Goal: Register for event/course

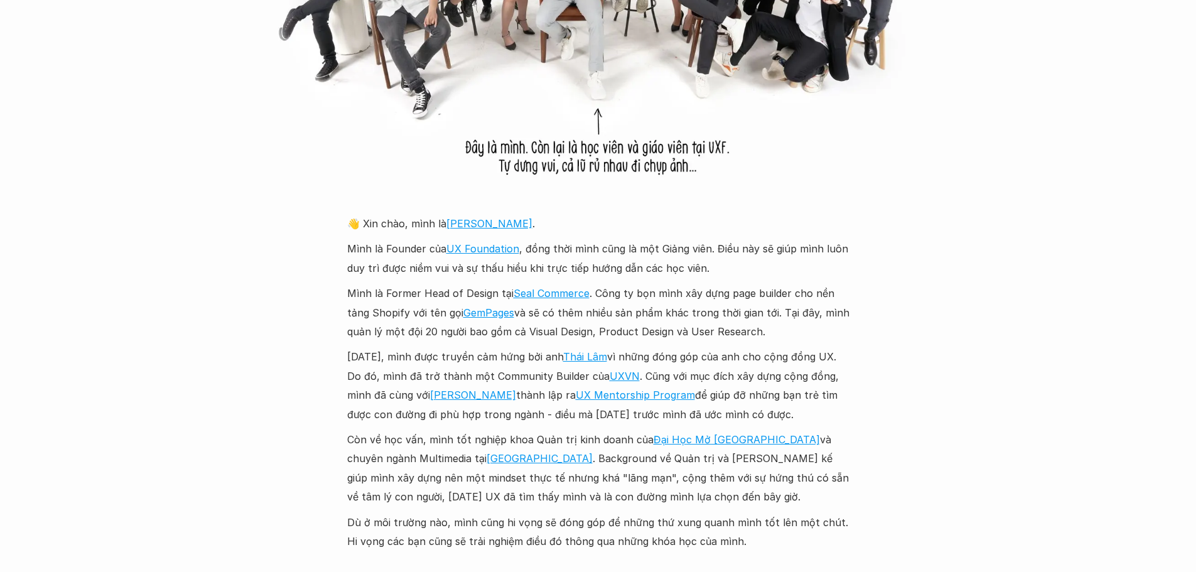
scroll to position [1256, 0]
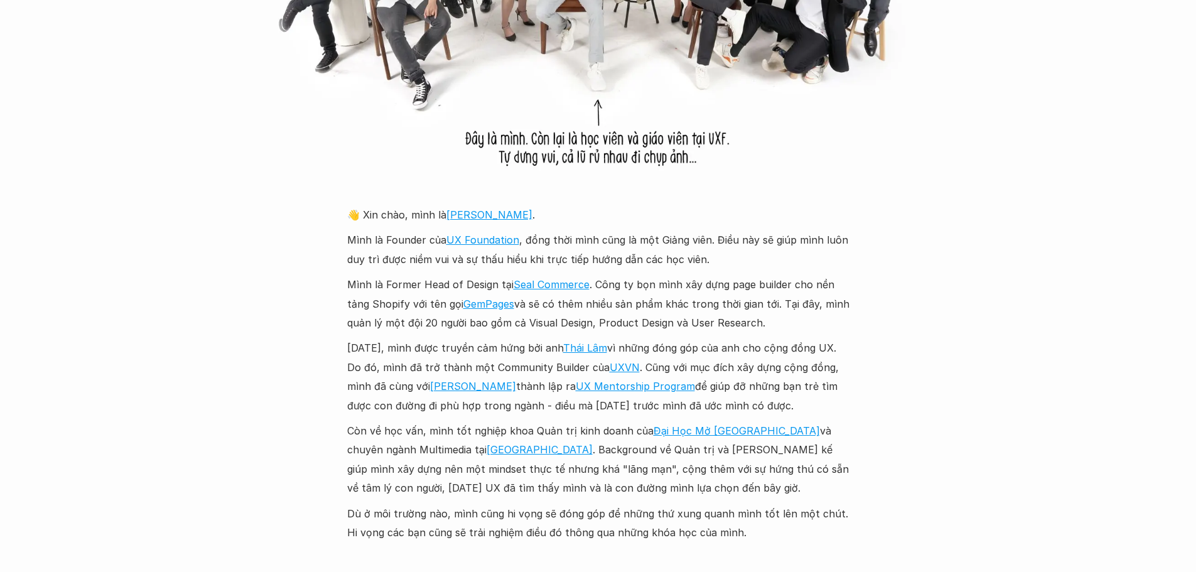
click at [1056, 26] on div "Giới thiệu Các khóa học Case Study Truyện tranh Bài viết UX Map REPORT Lịch kha…" at bounding box center [598, 35] width 1196 height 2582
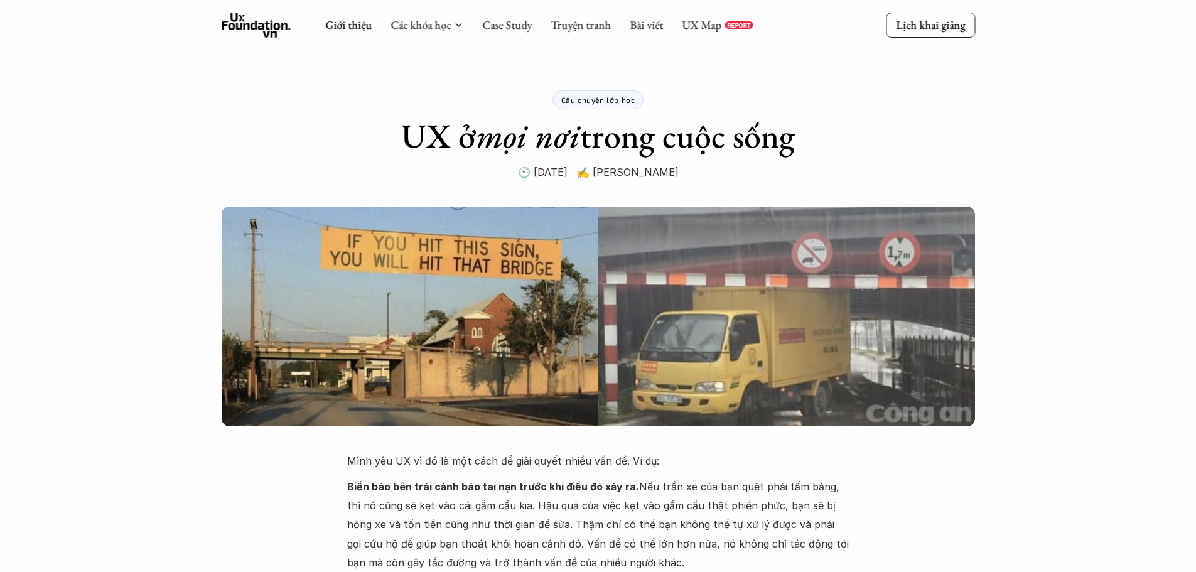
scroll to position [0, 0]
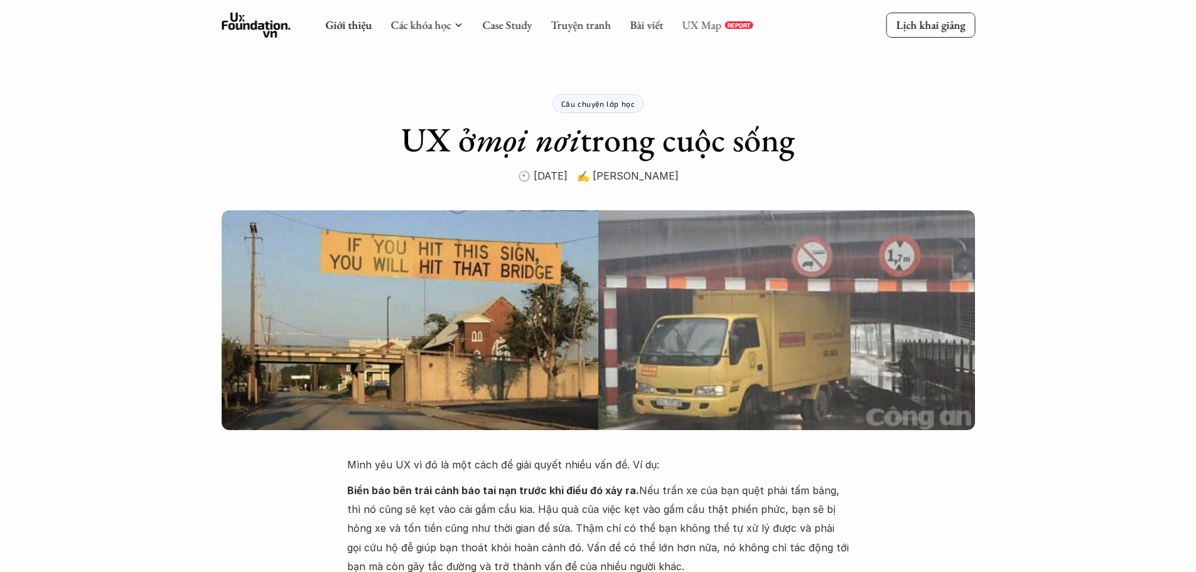
click at [710, 21] on link "UX Map" at bounding box center [702, 25] width 40 height 14
click at [591, 22] on link "Truyện tranh" at bounding box center [581, 25] width 60 height 14
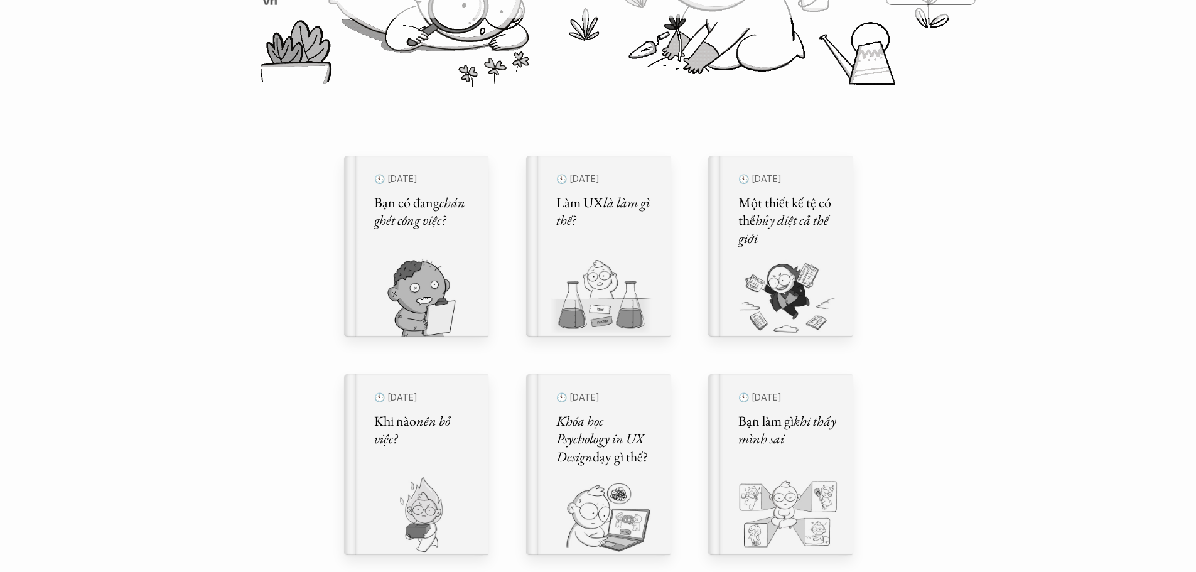
scroll to position [251, 0]
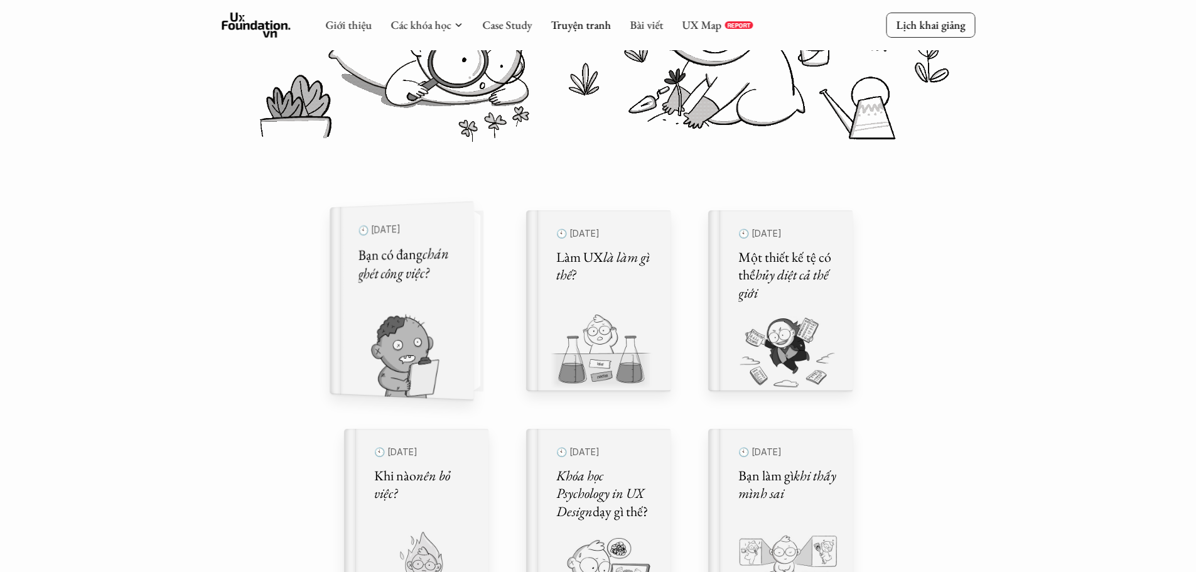
click at [446, 294] on div "🕙 [DATE] Bạn có đang chán ghét công việc?" at bounding box center [407, 301] width 99 height 165
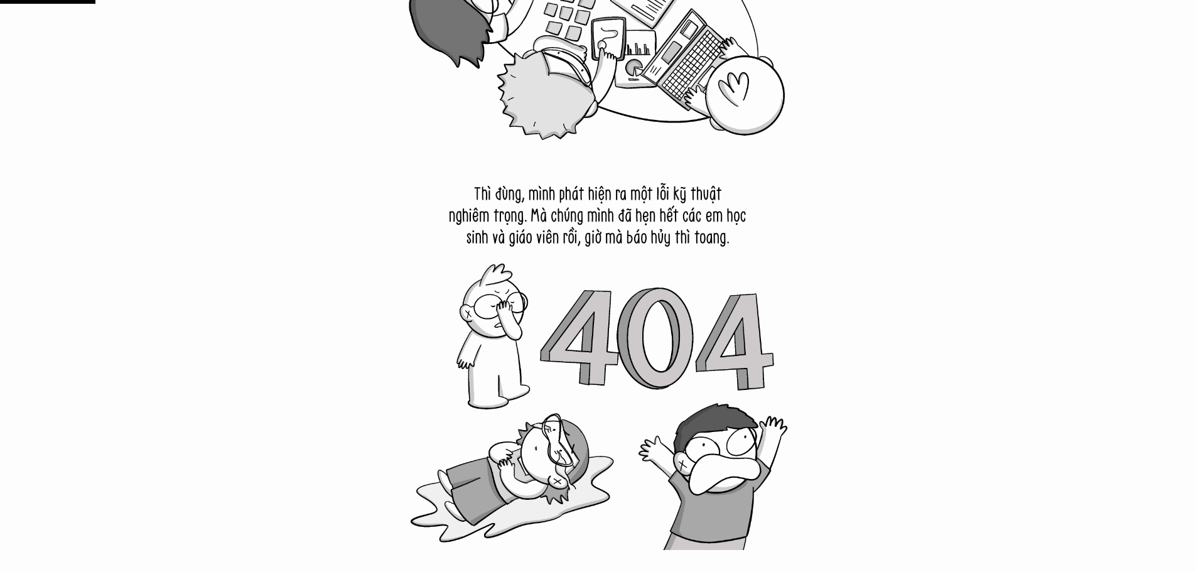
scroll to position [1319, 0]
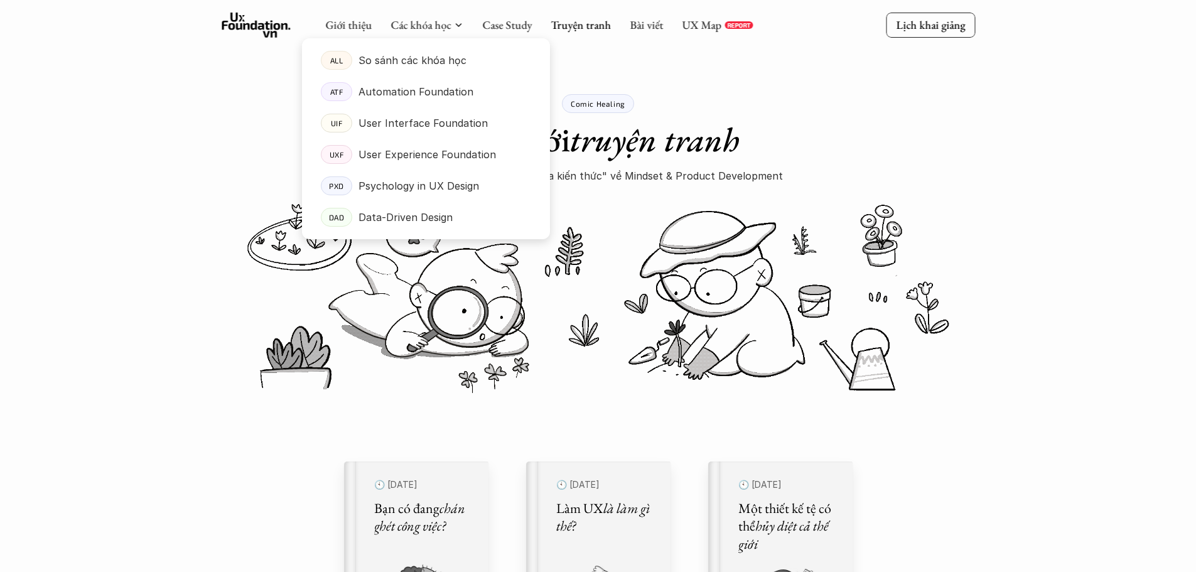
click at [447, 30] on div at bounding box center [426, 128] width 248 height 221
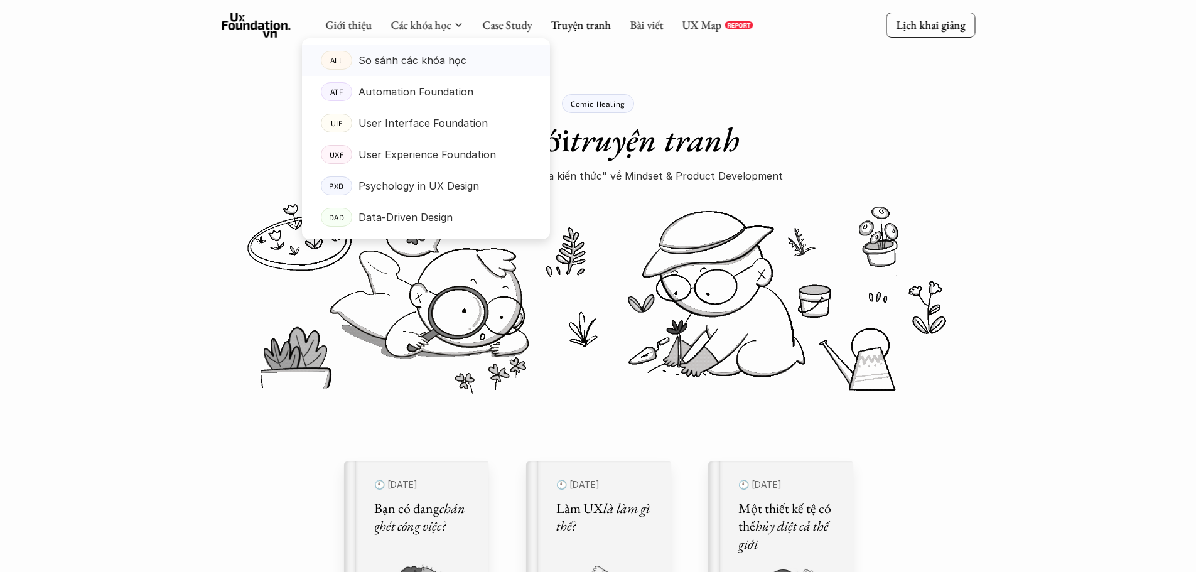
click at [458, 57] on p "So sánh các khóa học" at bounding box center [413, 60] width 108 height 19
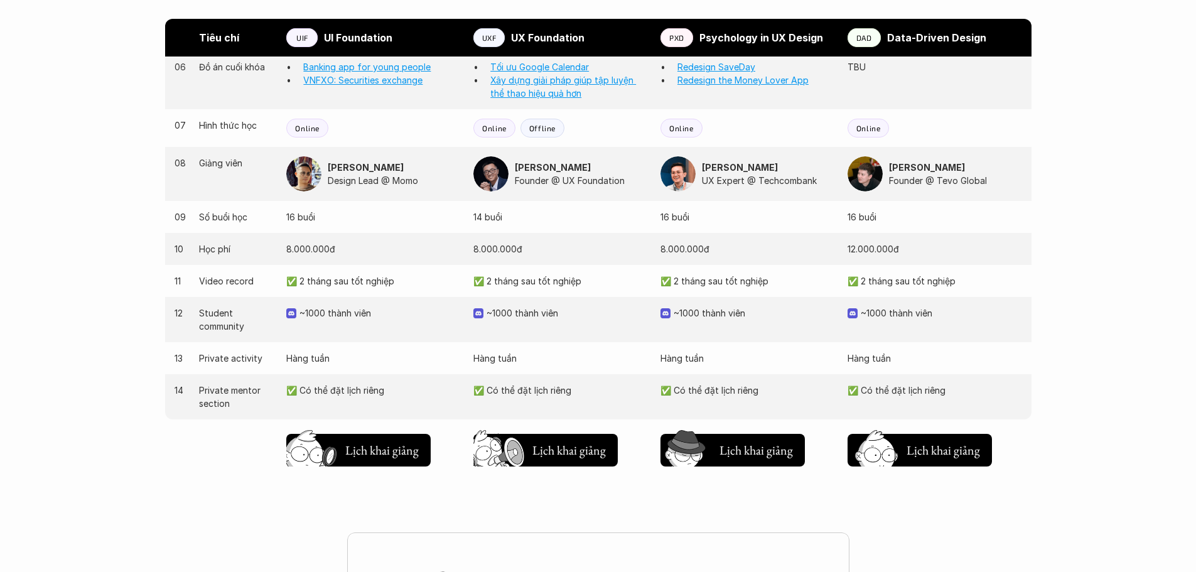
scroll to position [1382, 0]
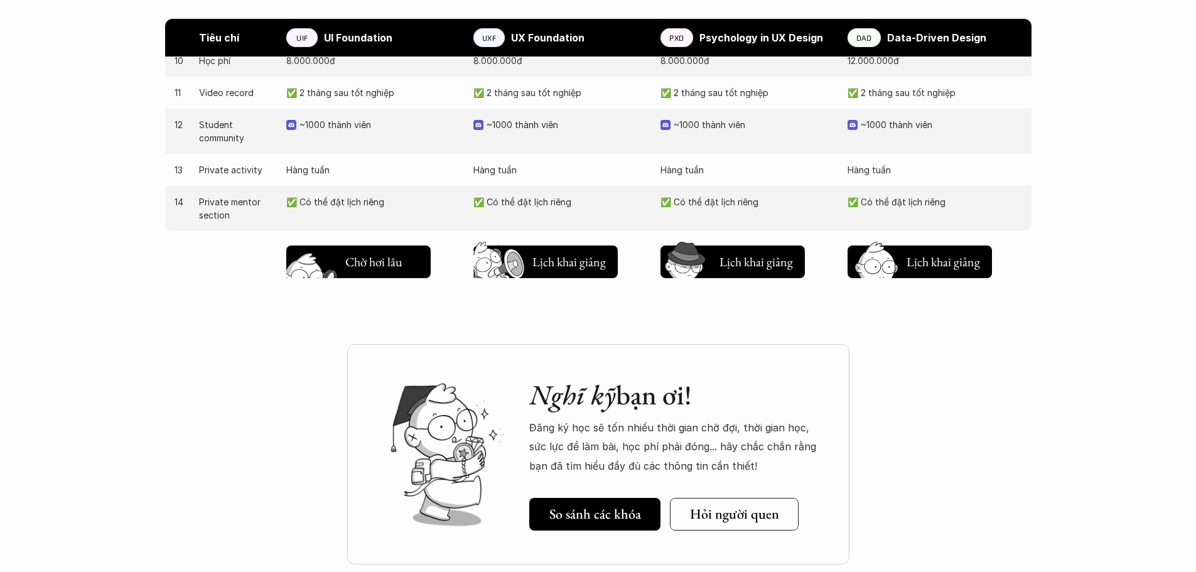
click at [412, 259] on h5 "Lịch khai giảng" at bounding box center [381, 260] width 73 height 18
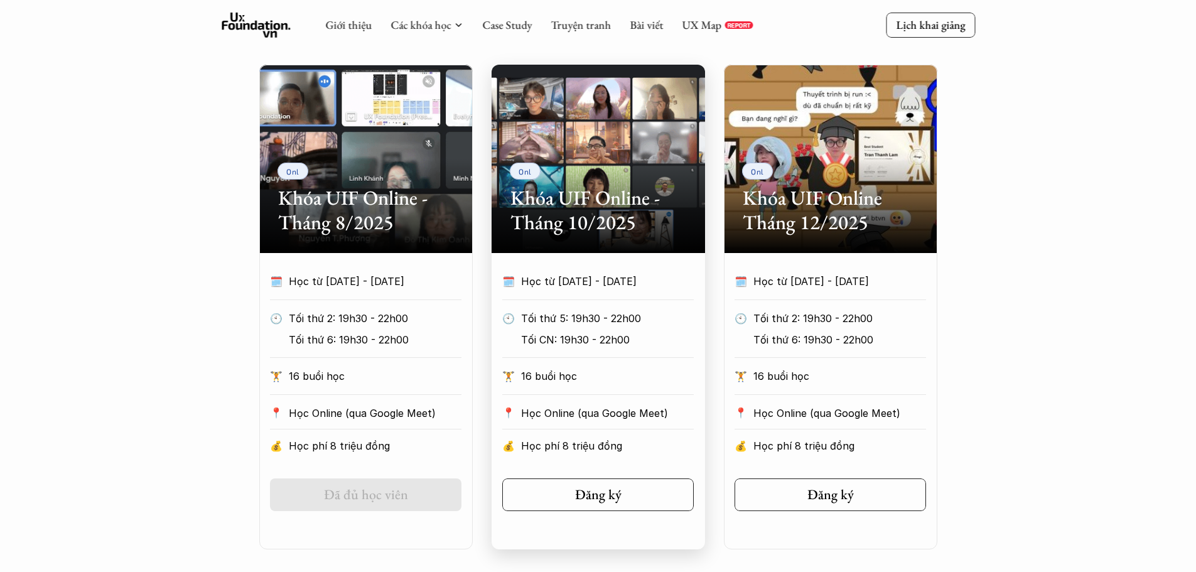
scroll to position [545, 0]
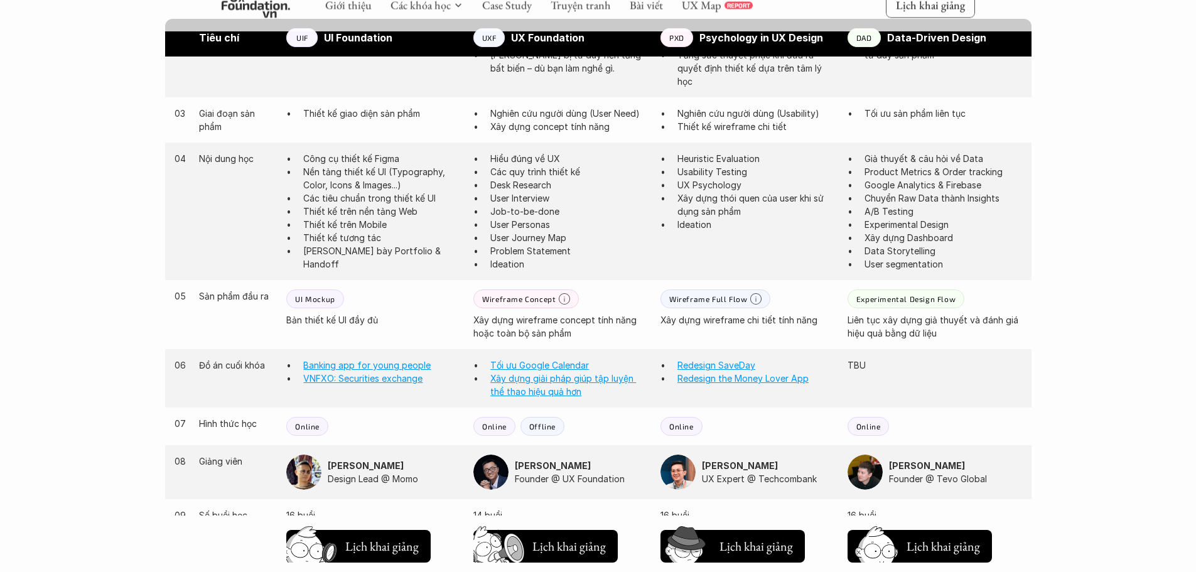
scroll to position [942, 0]
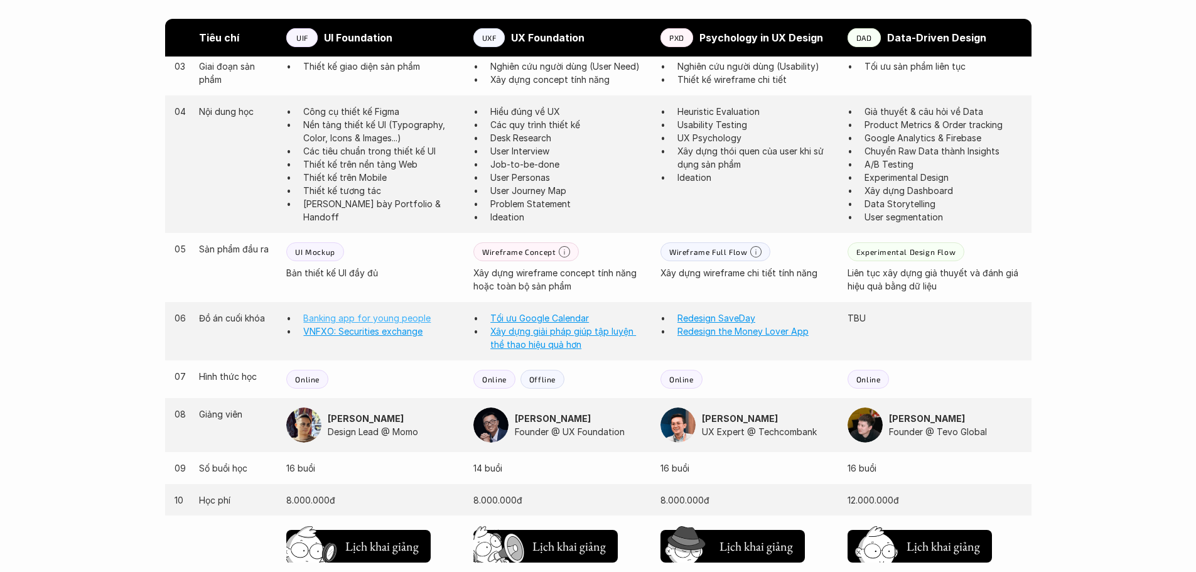
click at [381, 320] on link "Banking app for young people" at bounding box center [366, 318] width 127 height 11
click at [364, 333] on link "VNFXO: Securities exchange" at bounding box center [362, 331] width 119 height 11
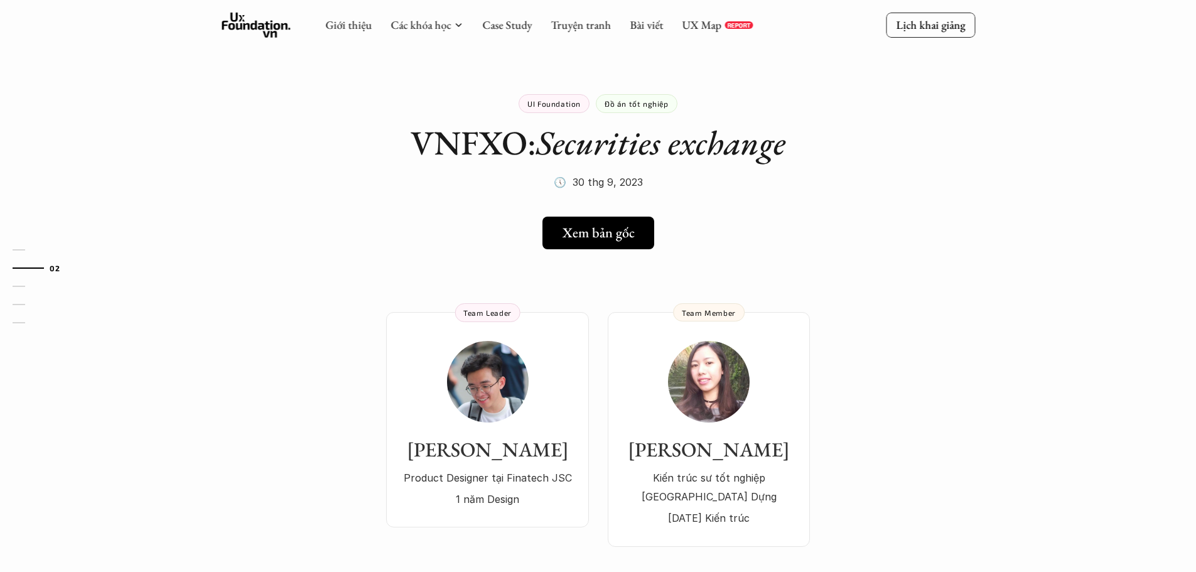
click at [776, 109] on div "UI Foundation Đồ án tốt nghiệp VNFXO: Securities exchange 🕔 [DATE]" at bounding box center [598, 127] width 502 height 129
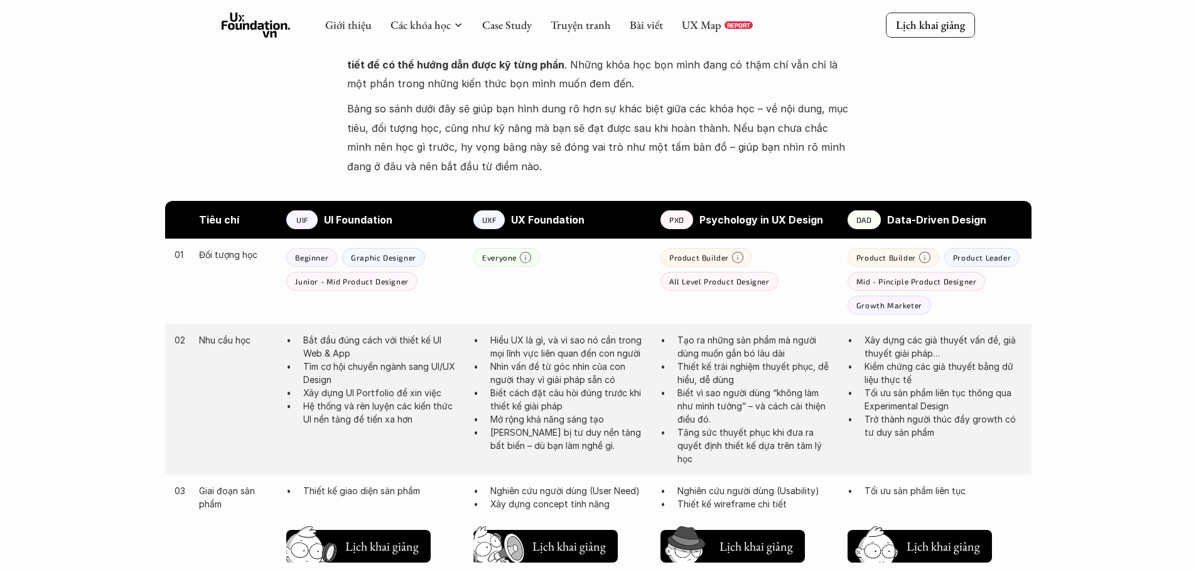
scroll to position [502, 0]
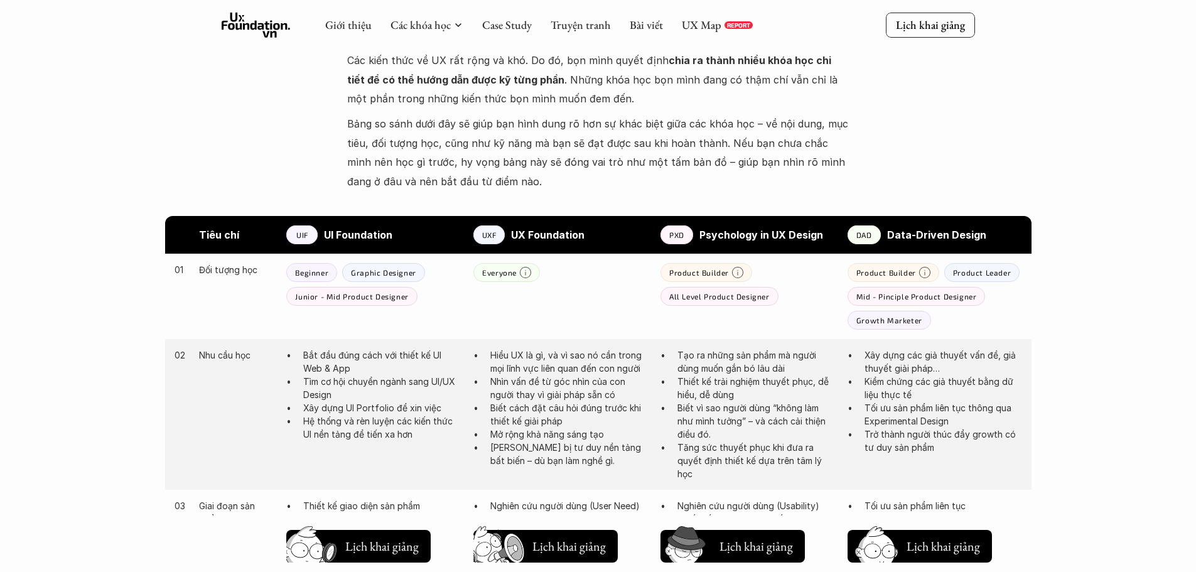
click at [310, 235] on div "UIF" at bounding box center [301, 234] width 31 height 19
click at [337, 235] on strong "UI Foundation" at bounding box center [358, 235] width 68 height 13
click at [320, 277] on p "Beginner" at bounding box center [311, 272] width 33 height 9
click at [372, 274] on p "Graphic Designer" at bounding box center [383, 272] width 65 height 9
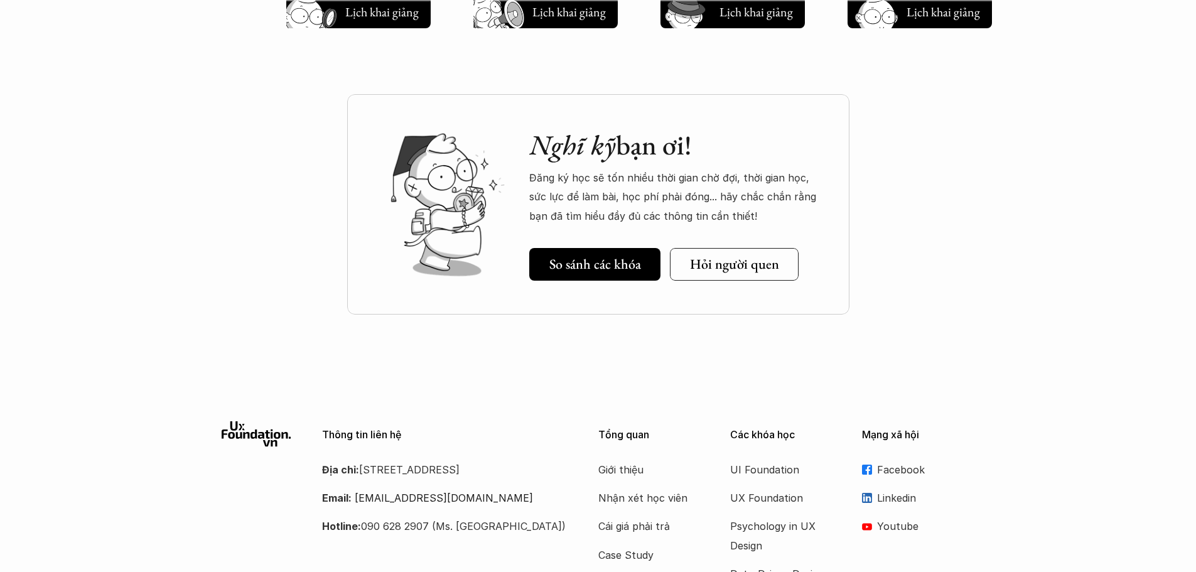
scroll to position [1633, 0]
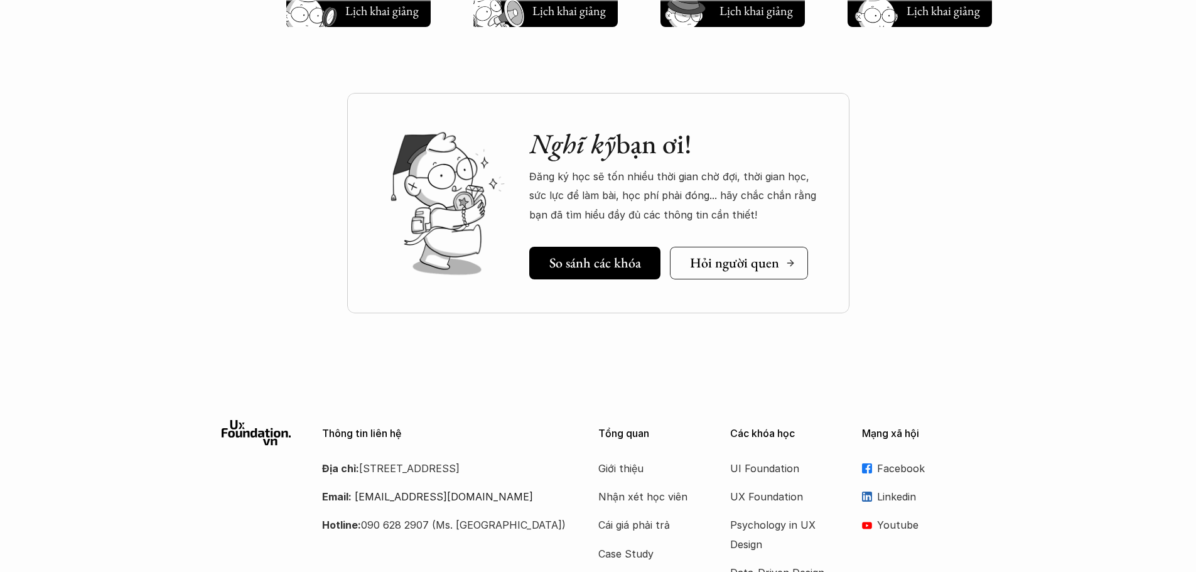
click at [732, 269] on h5 "Hỏi người quen" at bounding box center [734, 263] width 89 height 16
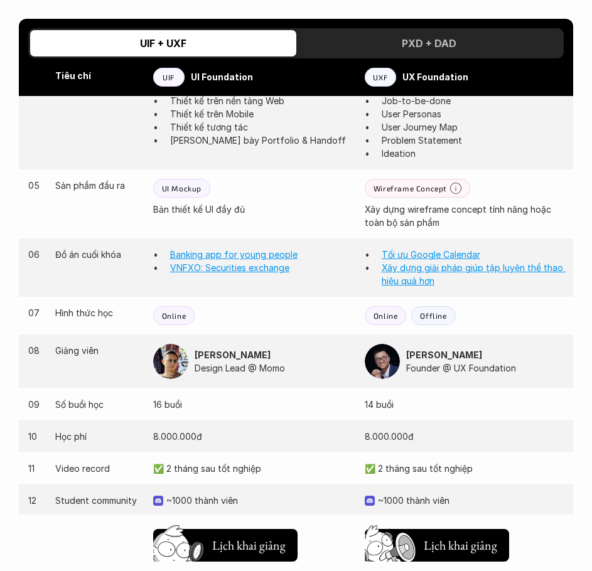
scroll to position [1010, 0]
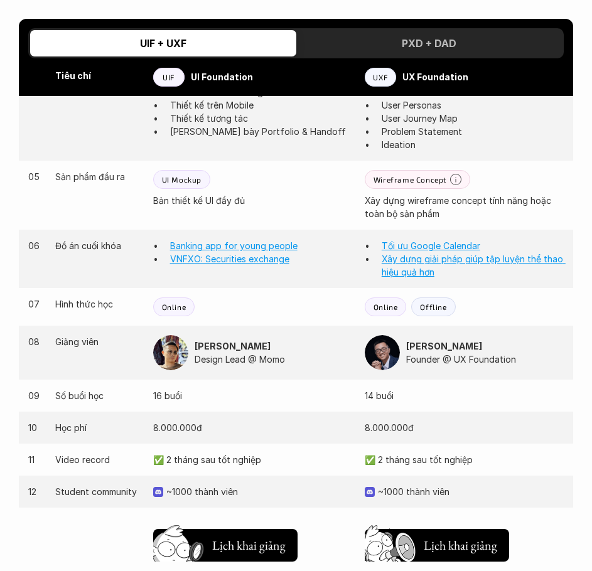
click at [196, 170] on div "UI Mockup" at bounding box center [181, 179] width 57 height 19
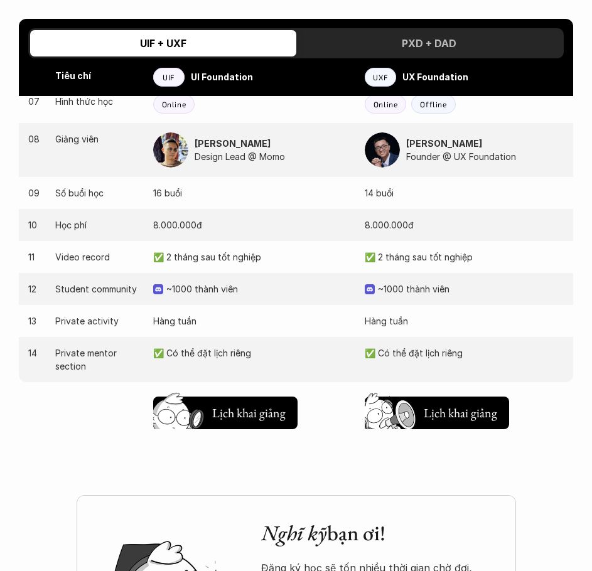
scroll to position [1261, 0]
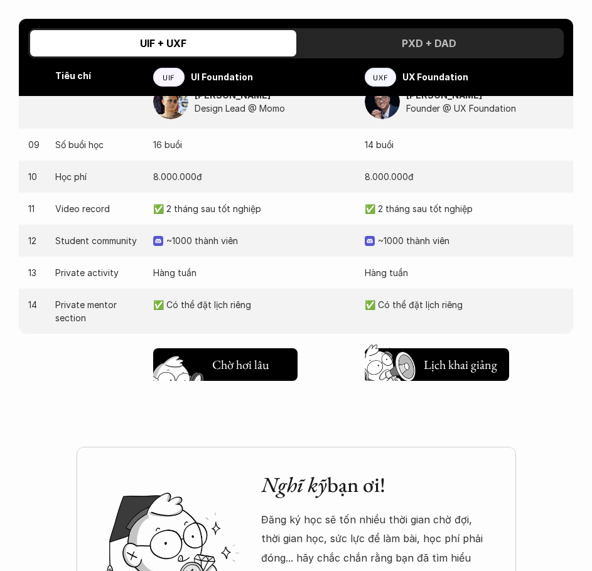
click at [215, 356] on h5 "Chờ hơi lâu" at bounding box center [240, 365] width 57 height 18
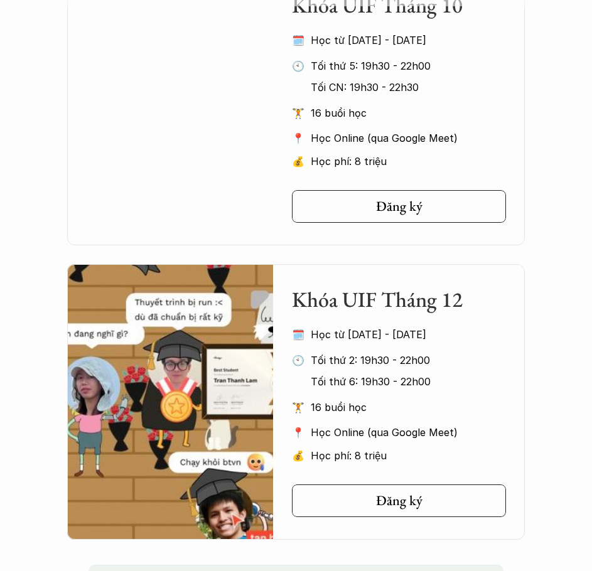
scroll to position [905, 0]
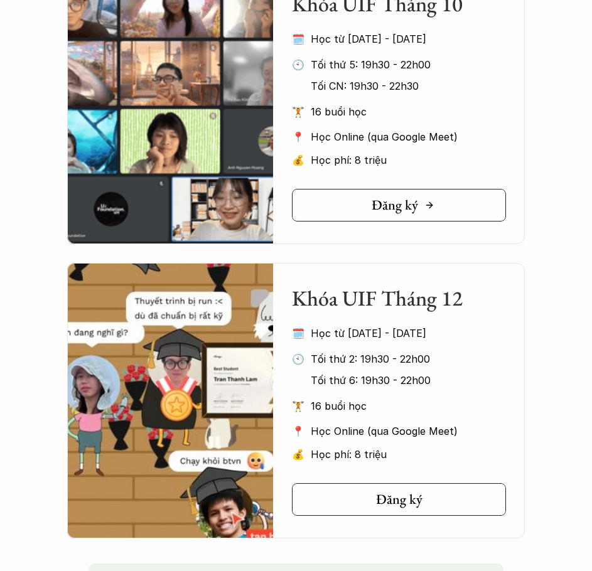
click at [411, 214] on h5 "Đăng ký" at bounding box center [395, 205] width 46 height 16
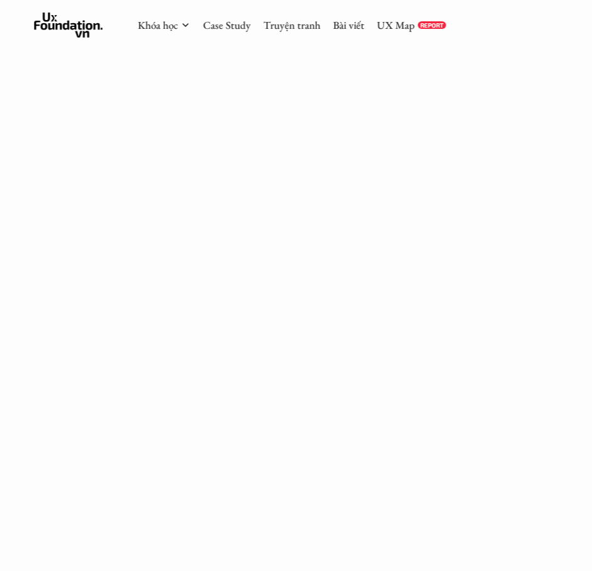
scroll to position [737, 0]
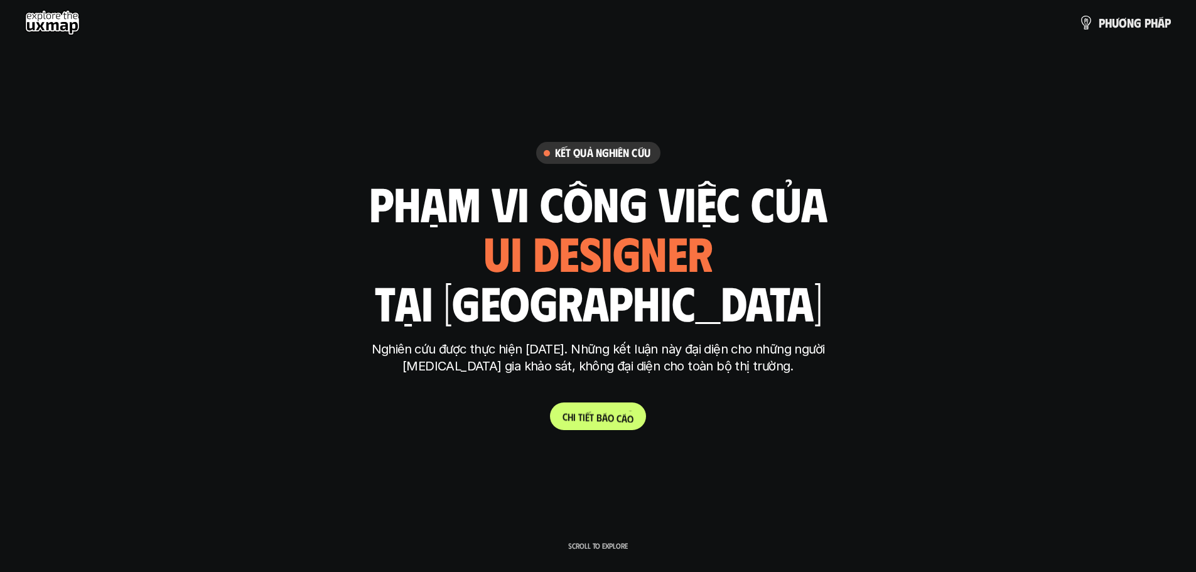
click at [625, 411] on span "á" at bounding box center [625, 406] width 6 height 12
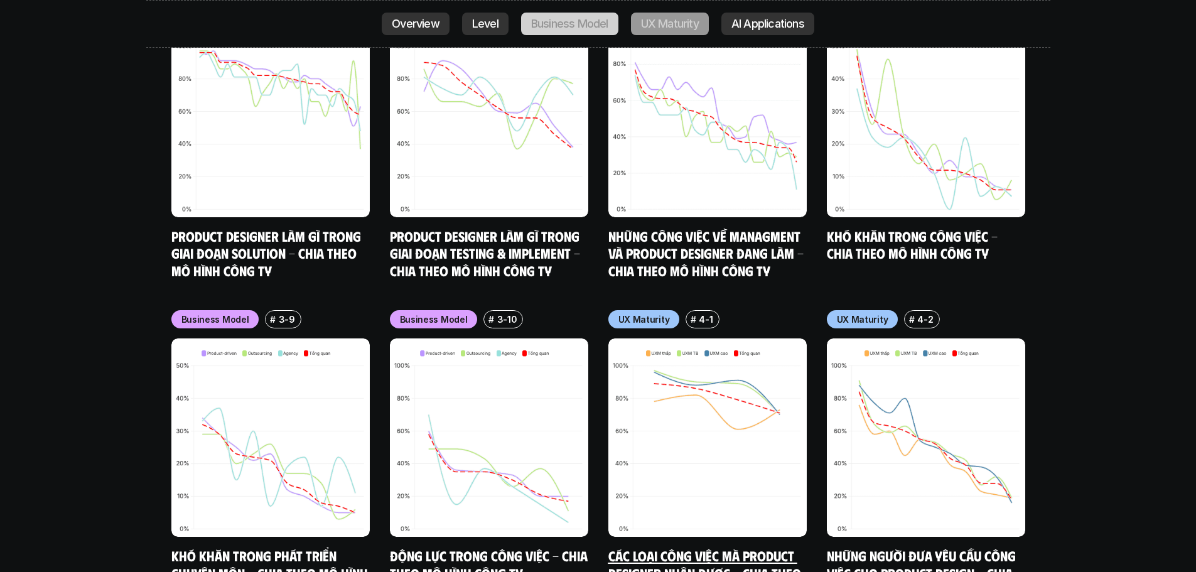
scroll to position [5887, 0]
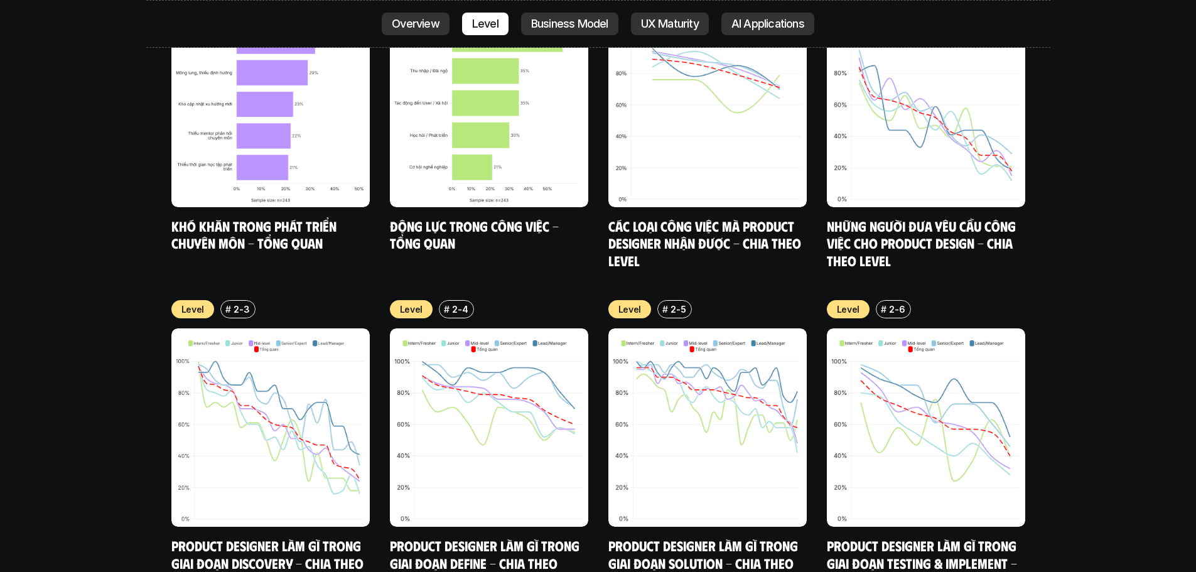
scroll to position [4945, 0]
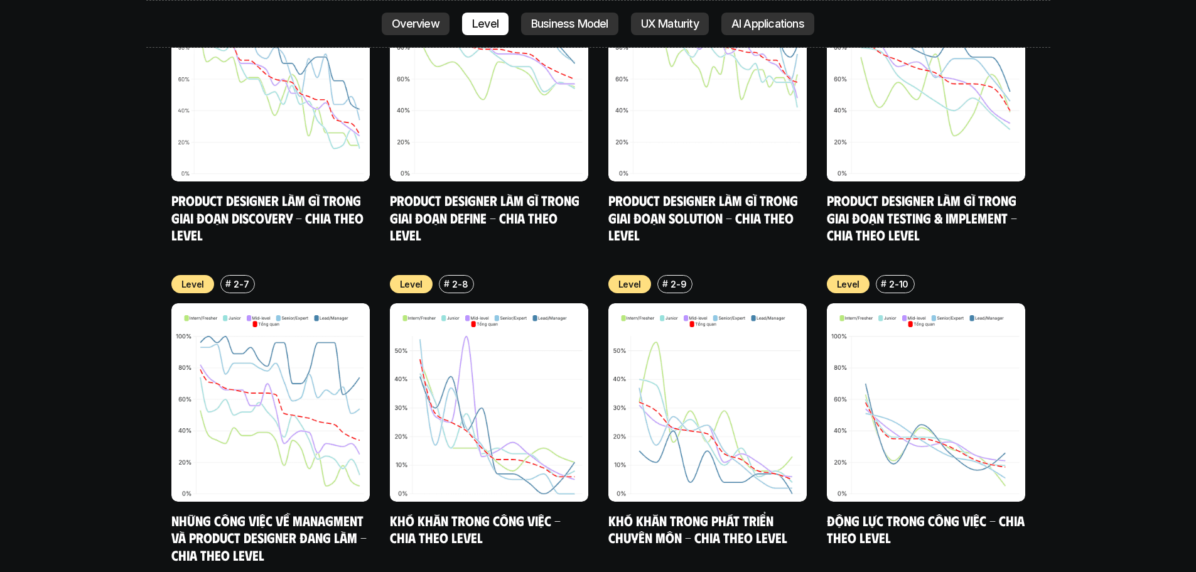
click at [481, 16] on link "Level" at bounding box center [485, 24] width 46 height 23
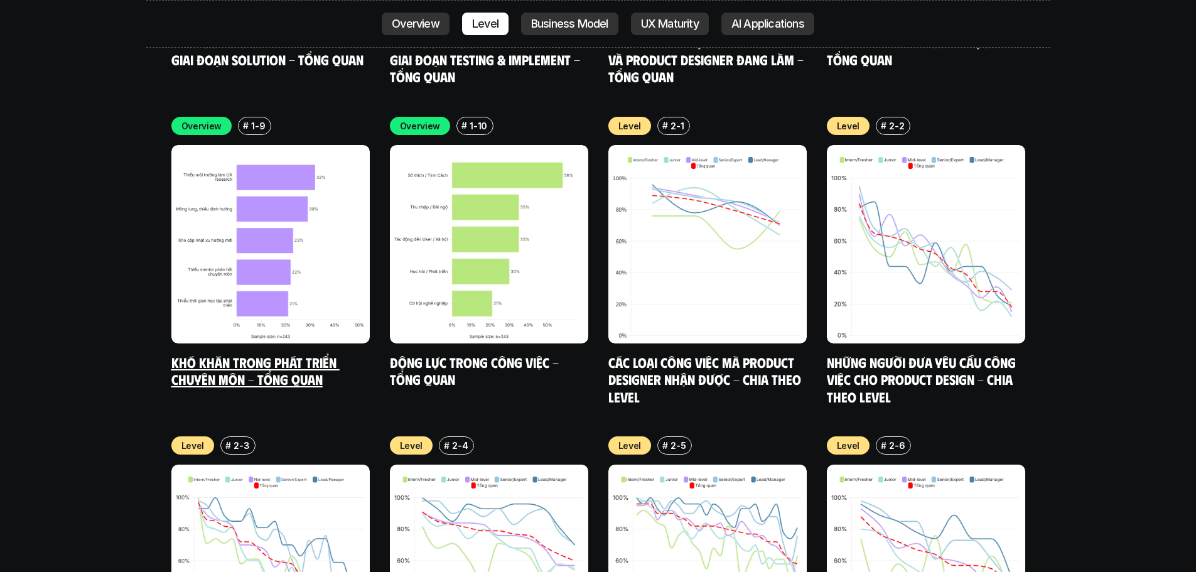
click at [342, 153] on img at bounding box center [270, 244] width 198 height 198
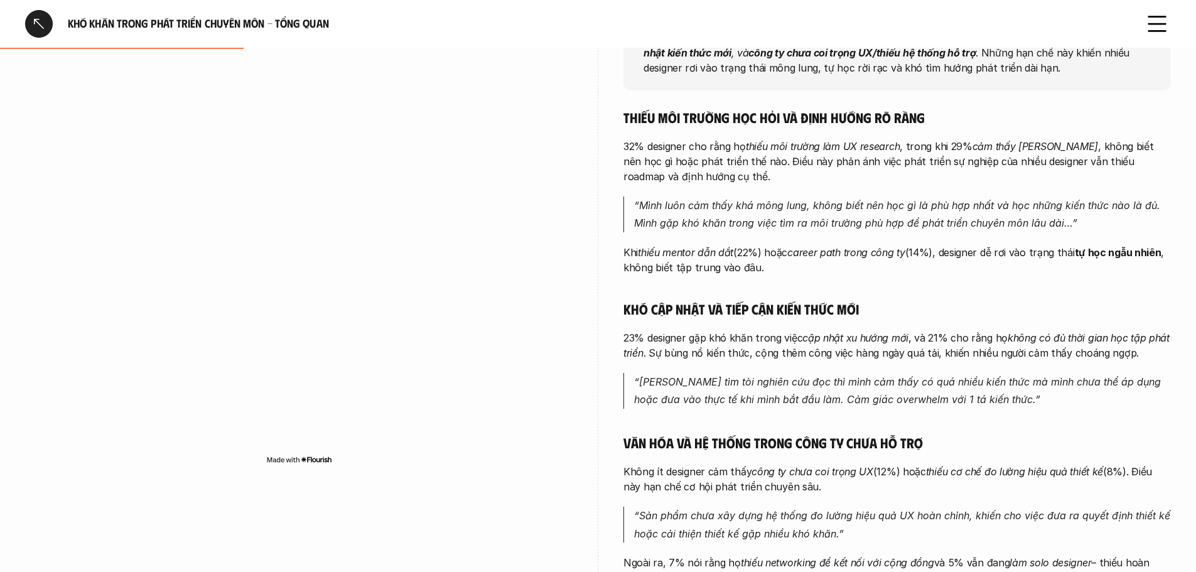
scroll to position [251, 0]
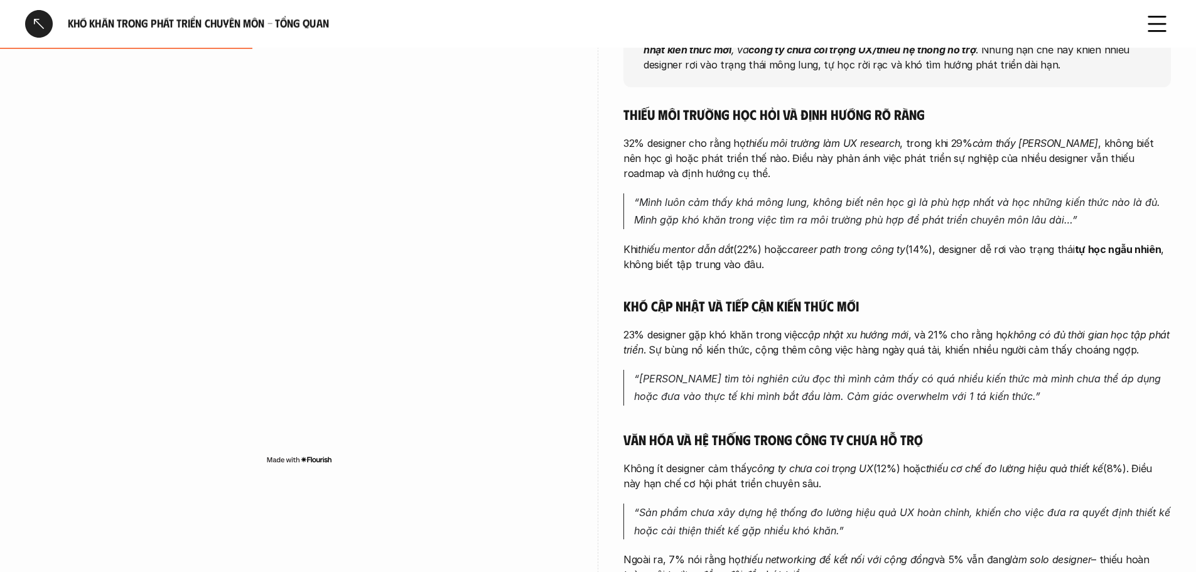
click at [31, 22] on div at bounding box center [39, 24] width 28 height 28
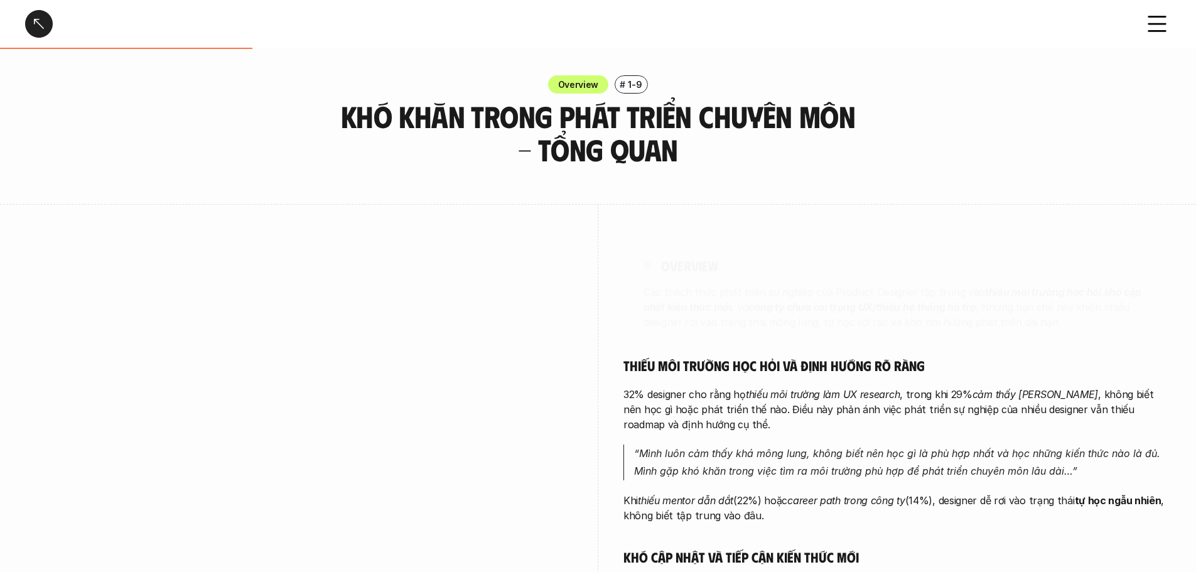
scroll to position [251, 0]
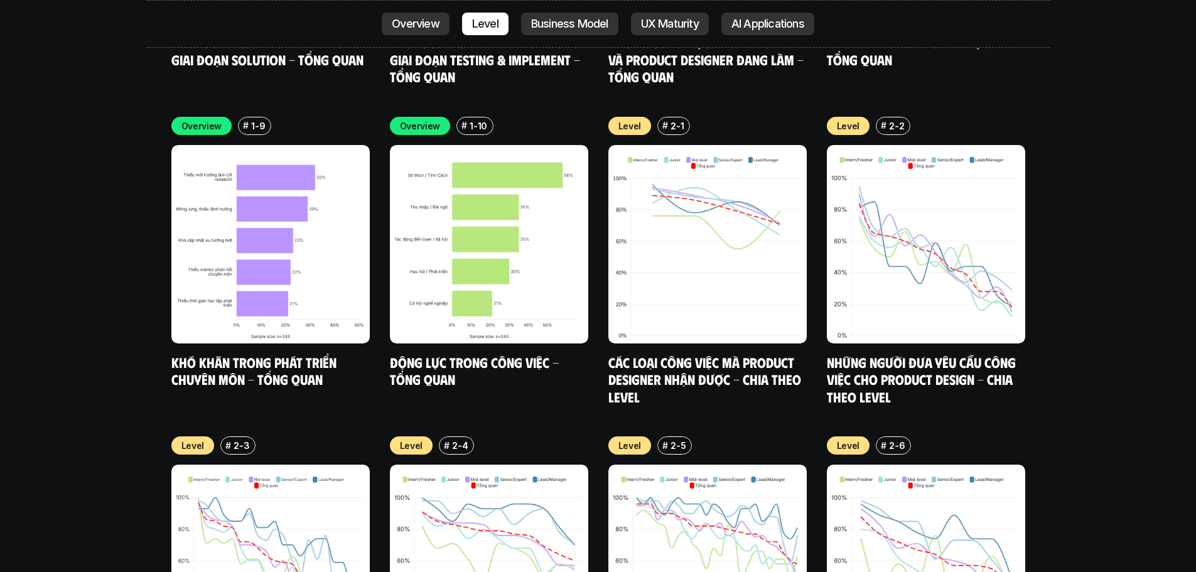
scroll to position [3563, 0]
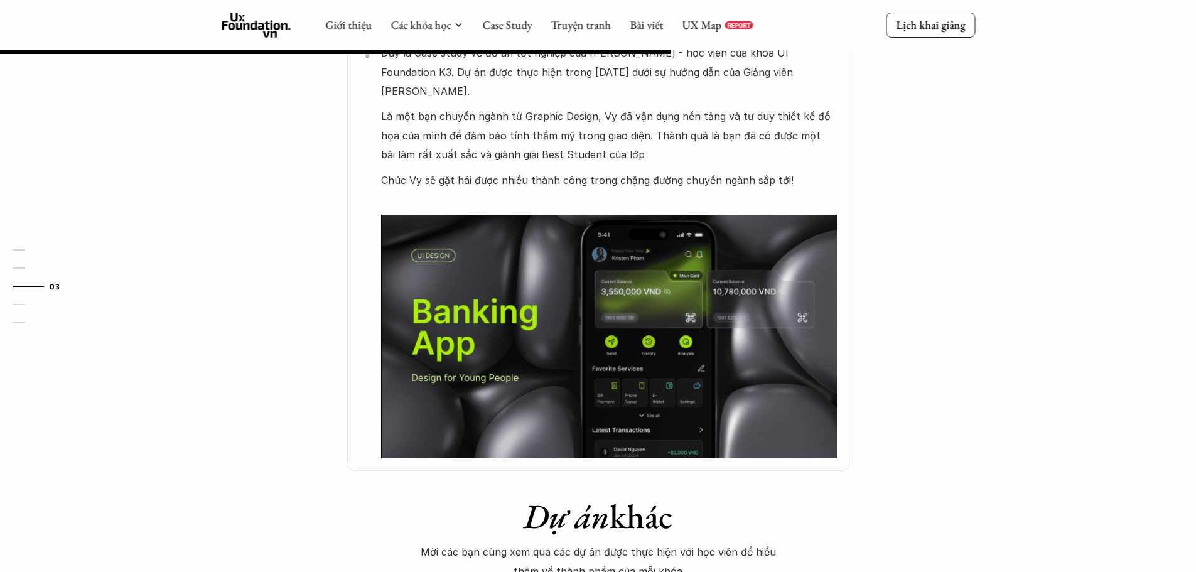
scroll to position [628, 0]
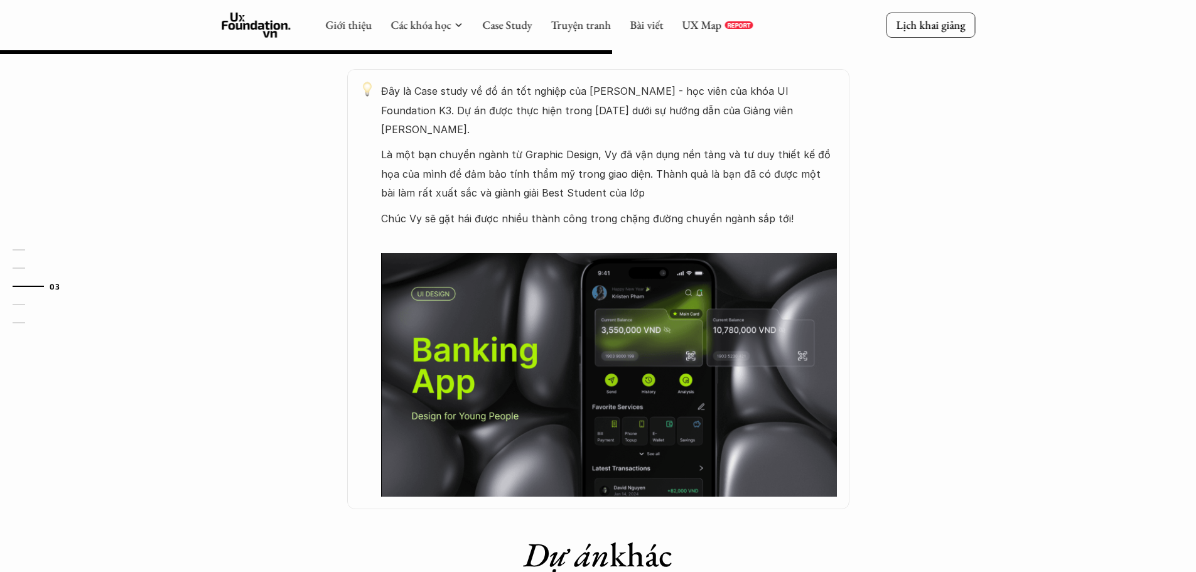
click at [828, 298] on img at bounding box center [609, 374] width 456 height 243
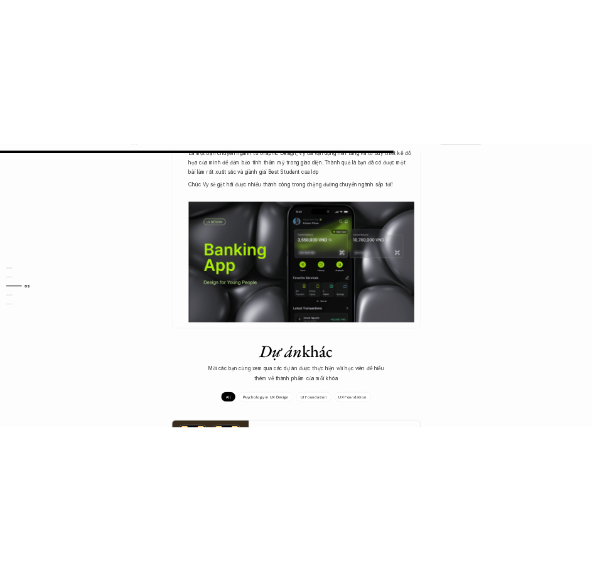
scroll to position [816, 0]
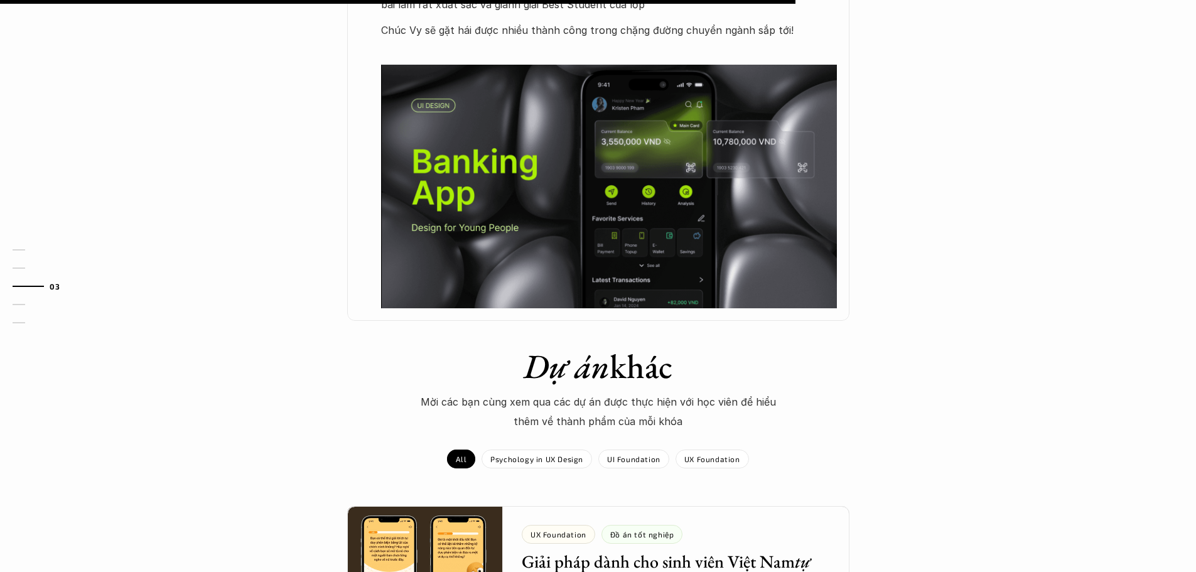
click at [602, 249] on img at bounding box center [609, 186] width 456 height 243
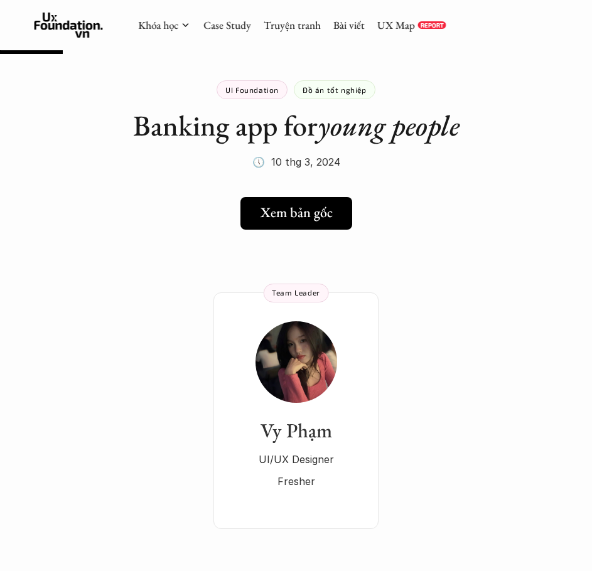
scroll to position [0, 0]
